Goal: Task Accomplishment & Management: Manage account settings

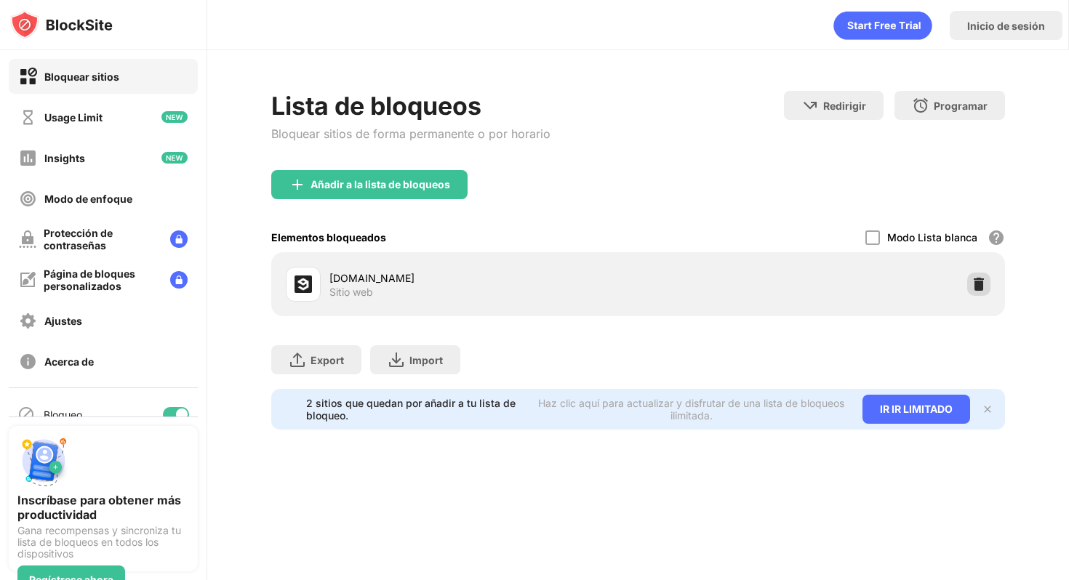
click at [980, 286] on img at bounding box center [978, 284] width 15 height 15
